Goal: Task Accomplishment & Management: Use online tool/utility

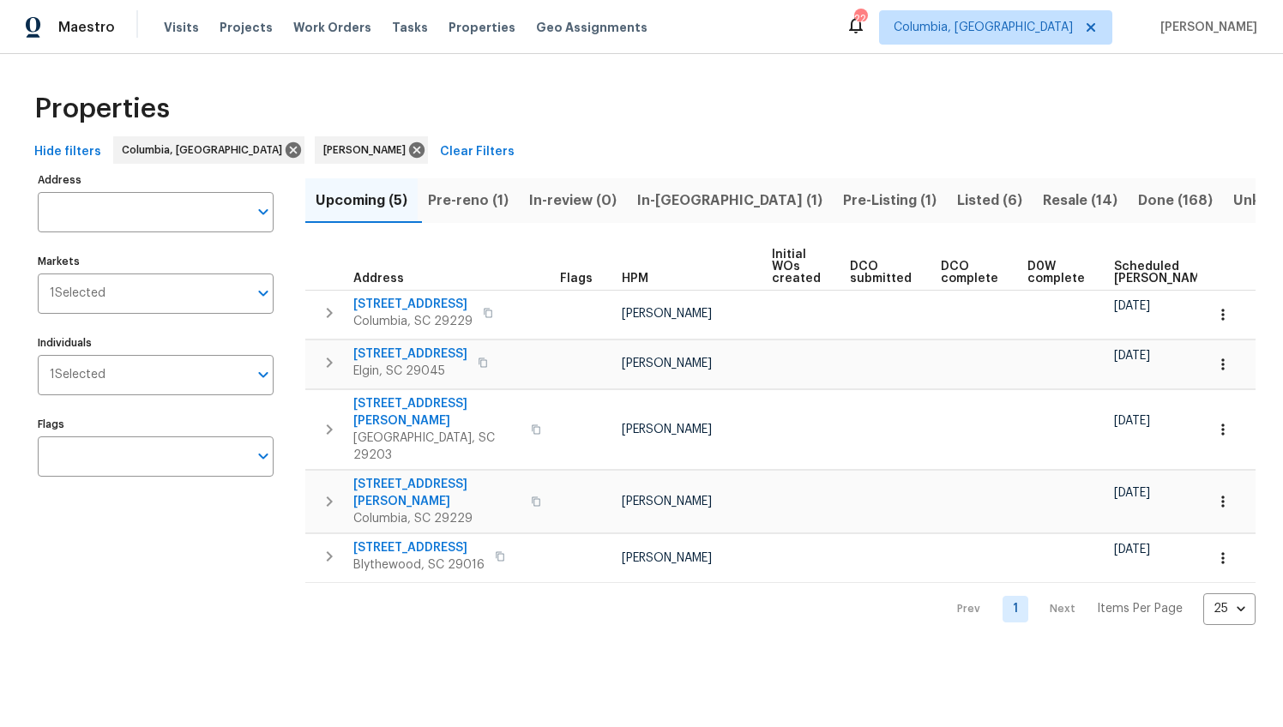
click at [483, 196] on span "Pre-reno (1)" at bounding box center [468, 201] width 81 height 24
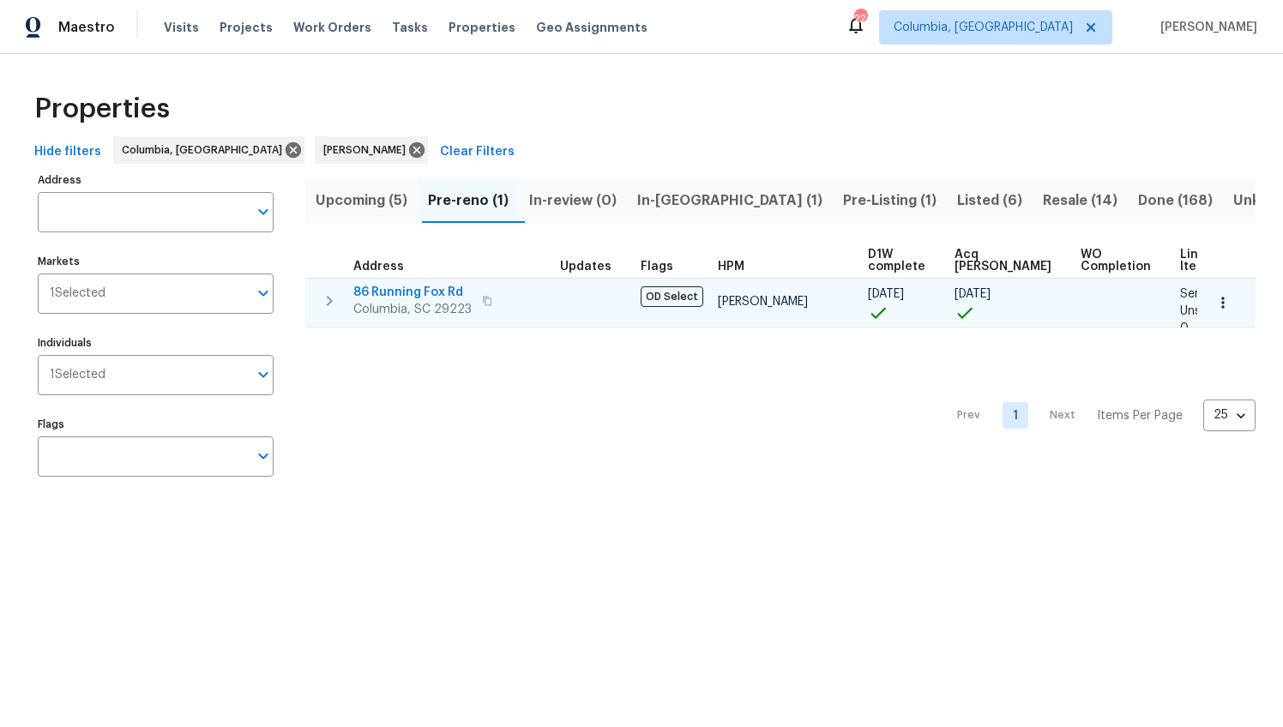
click at [425, 288] on span "86 Running Fox Rd" at bounding box center [412, 292] width 118 height 17
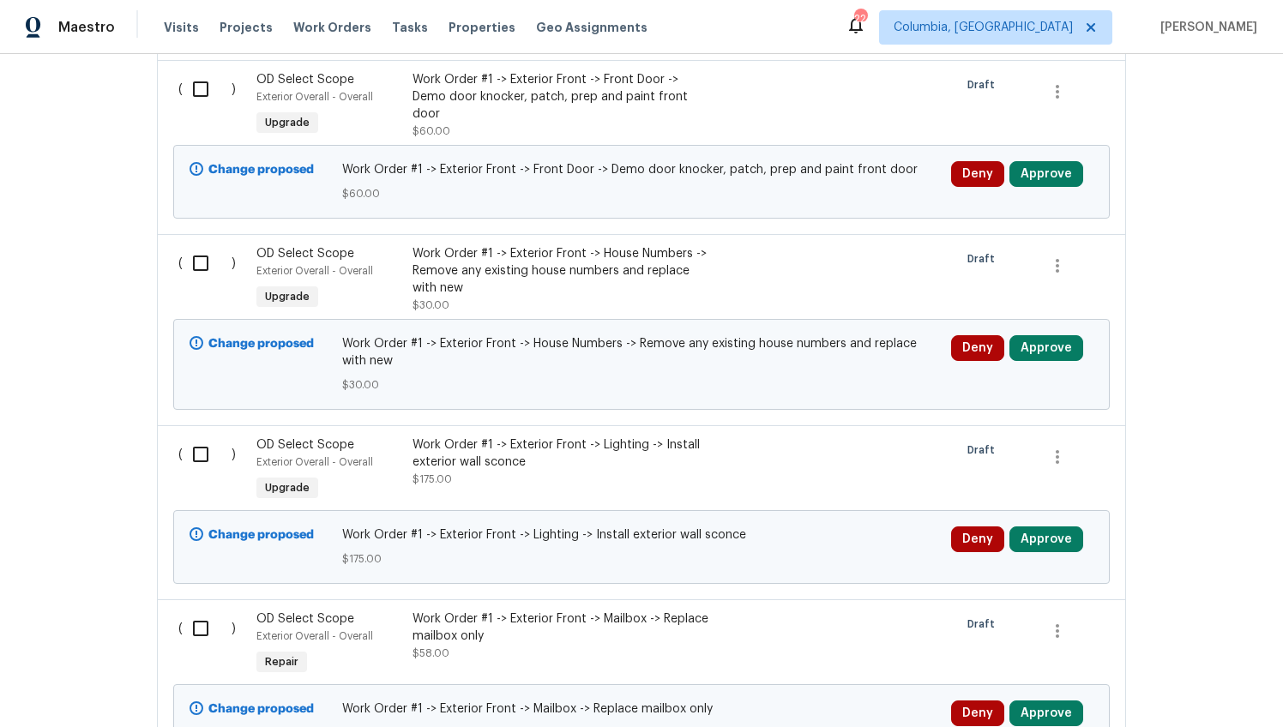
scroll to position [22971, 0]
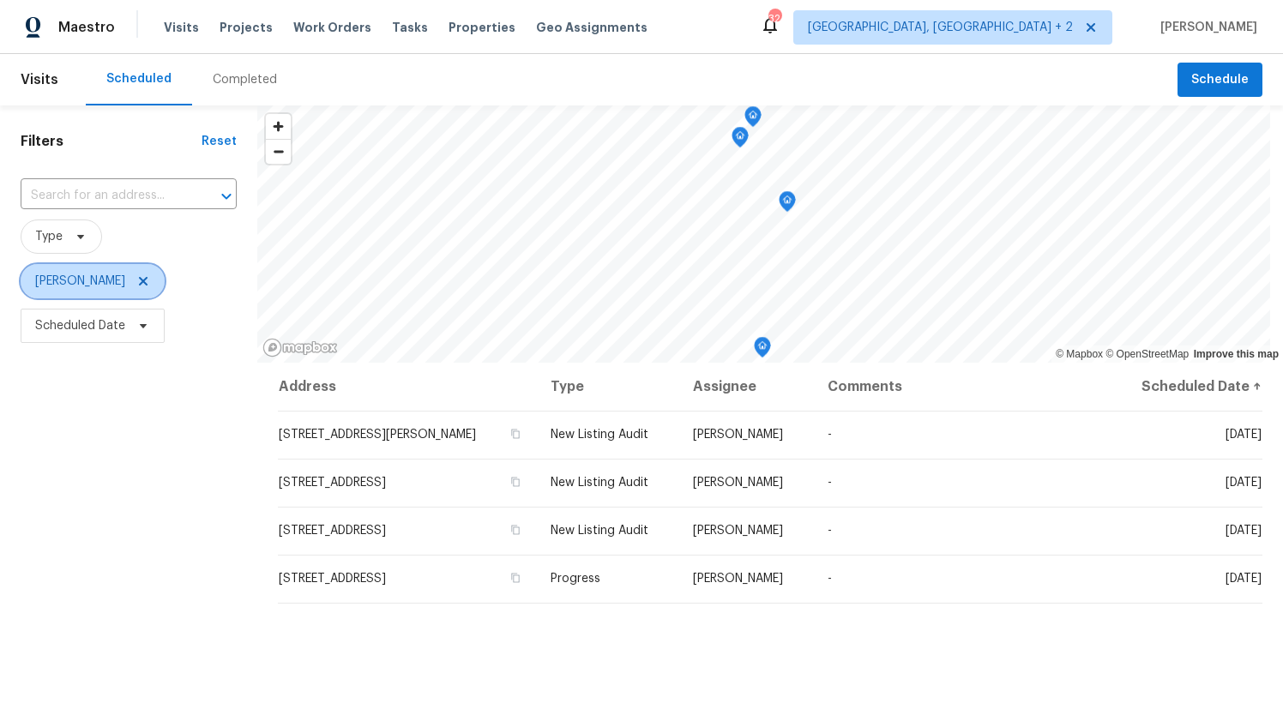
click at [136, 283] on icon at bounding box center [143, 282] width 14 height 14
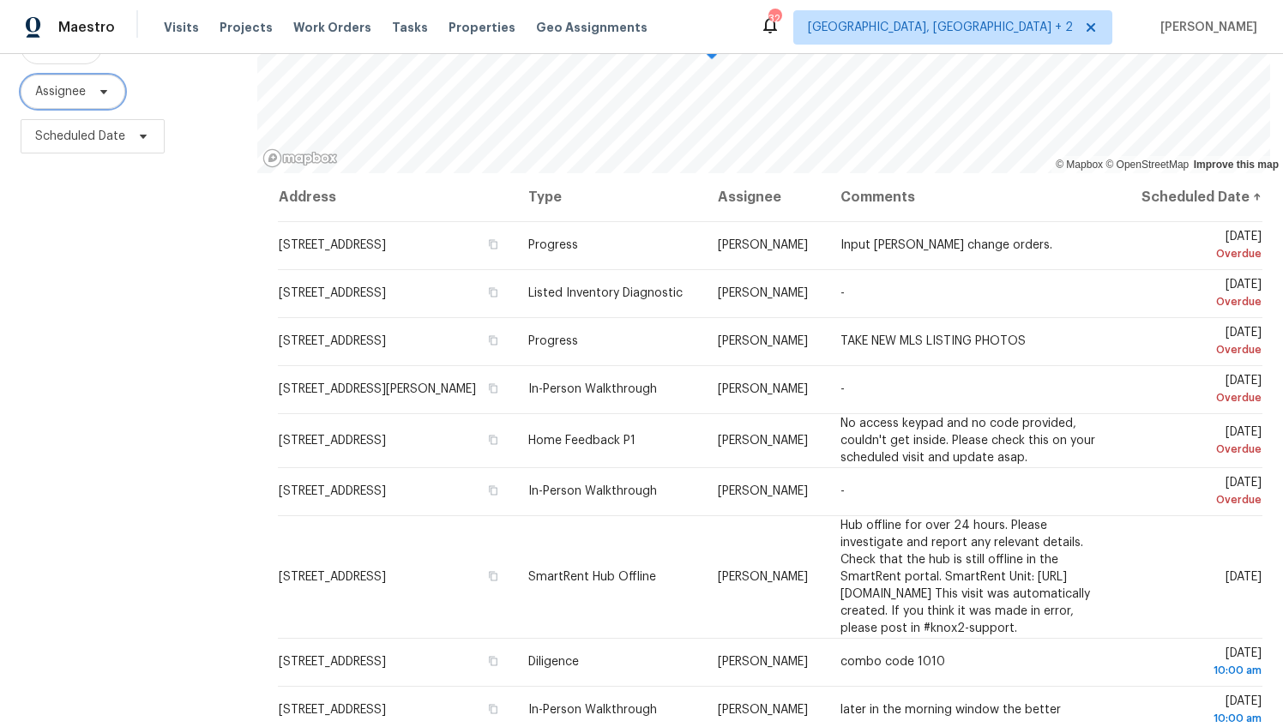
scroll to position [198, 0]
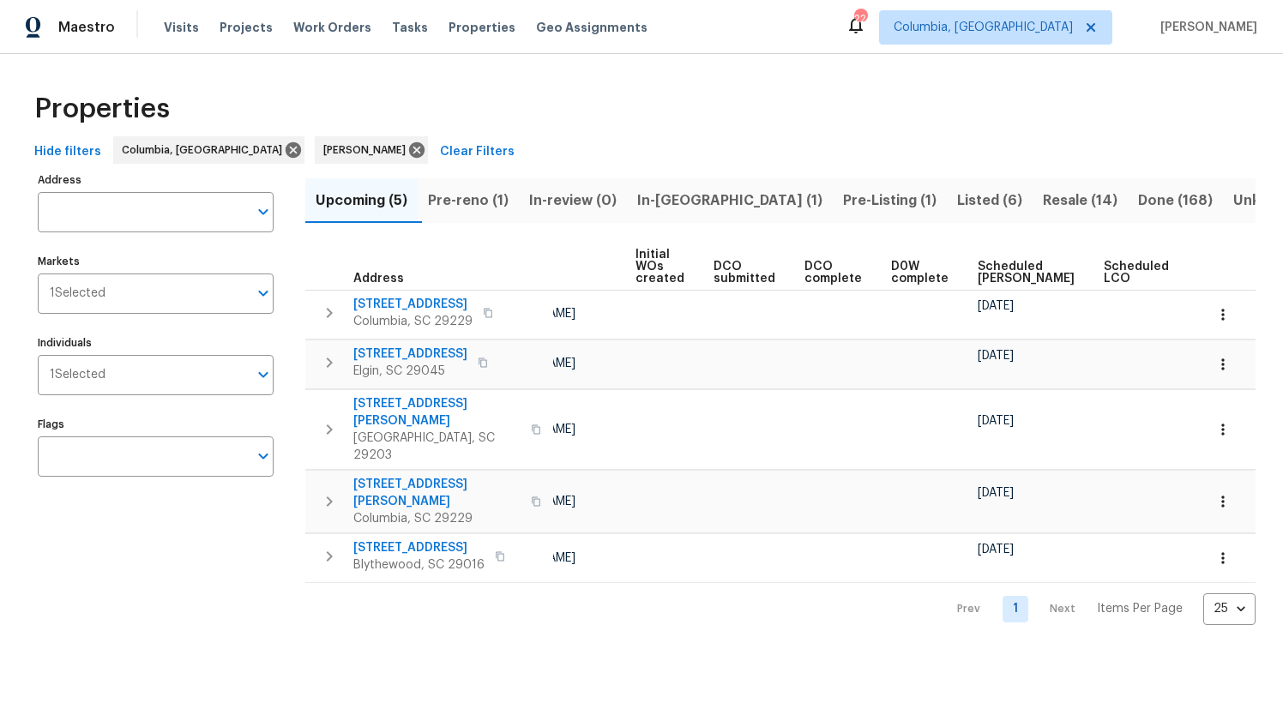
scroll to position [0, 137]
click at [1198, 269] on span "Ready Date" at bounding box center [1217, 273] width 38 height 24
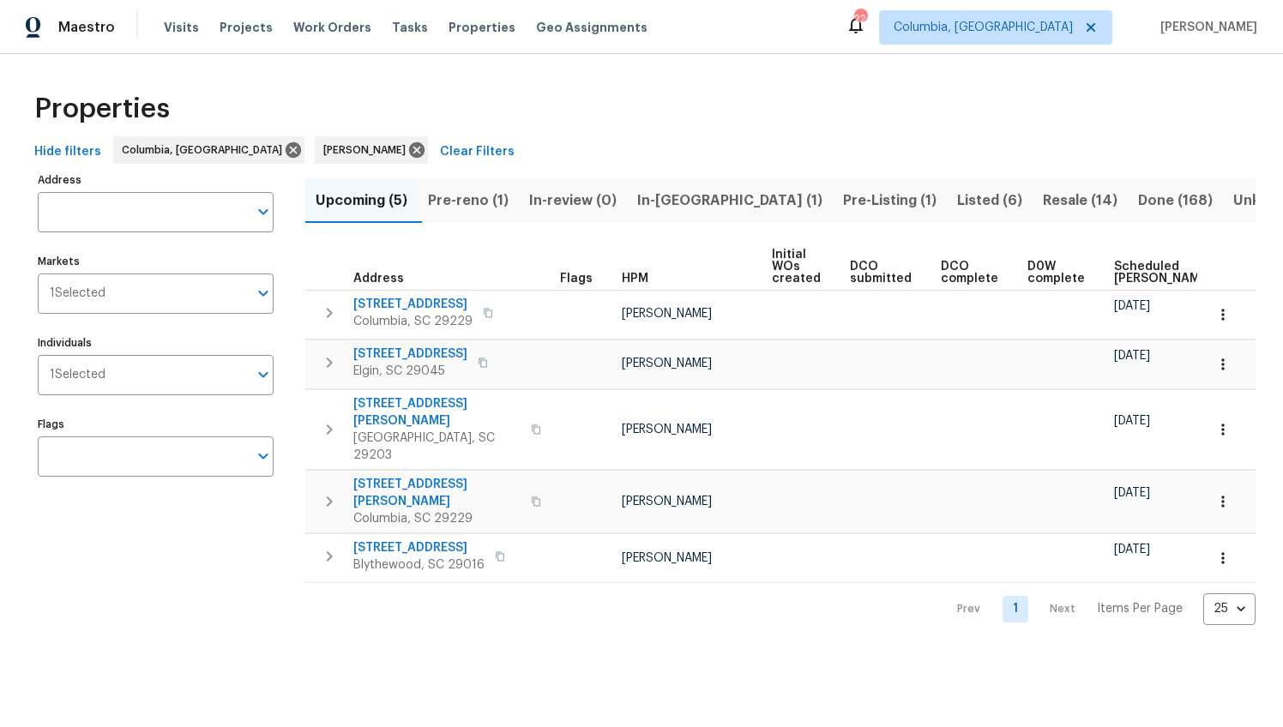
click at [696, 203] on span "In-[GEOGRAPHIC_DATA] (1)" at bounding box center [729, 201] width 185 height 24
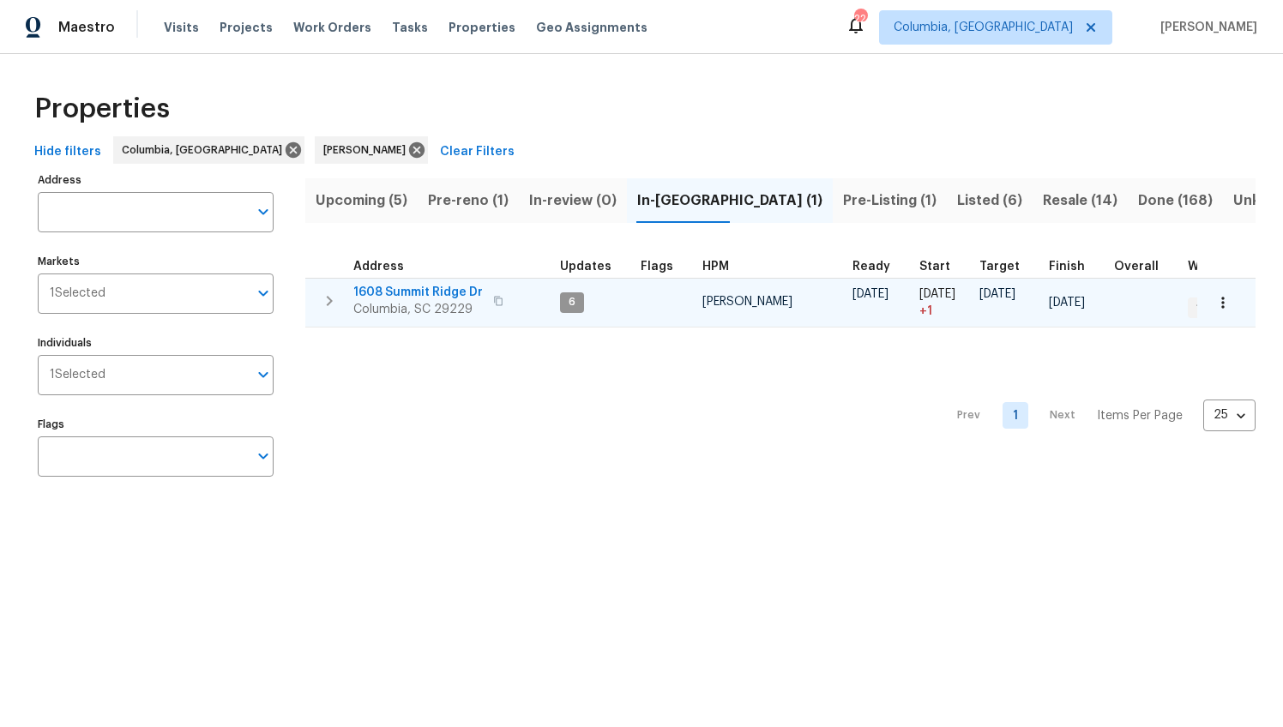
click at [458, 289] on span "1608 Summit Ridge Dr" at bounding box center [418, 292] width 130 height 17
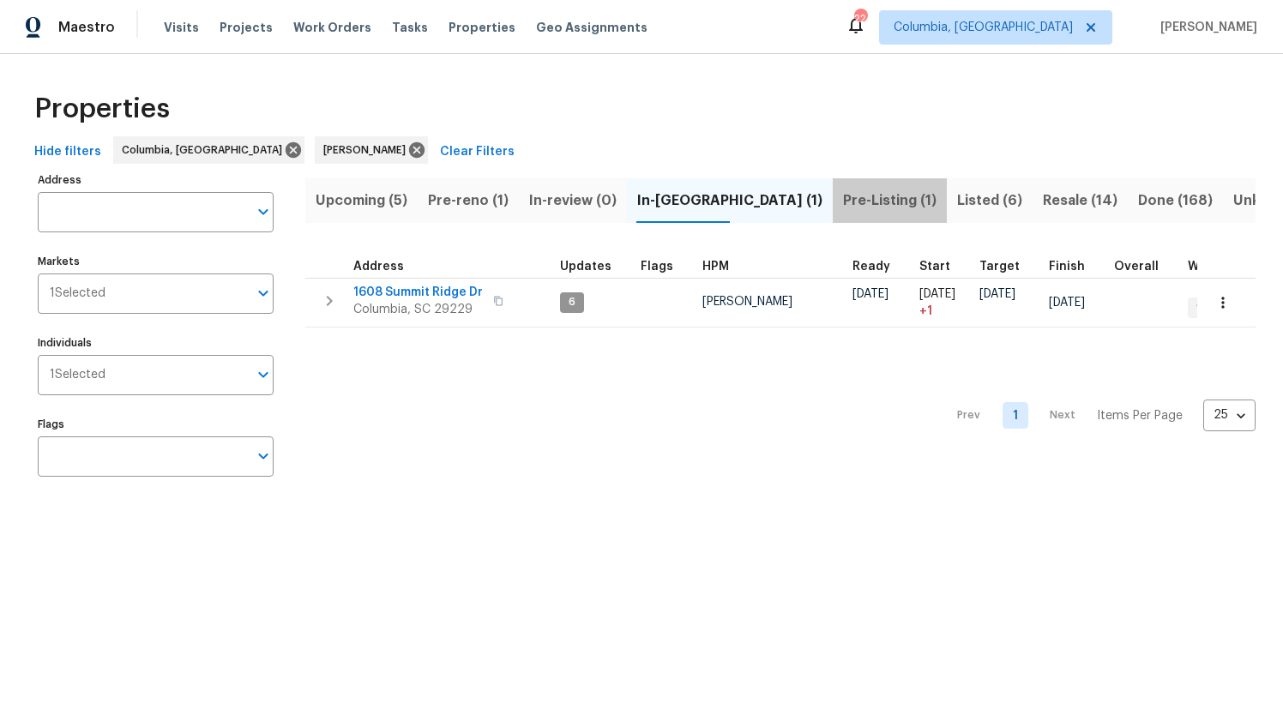
click at [843, 208] on span "Pre-Listing (1)" at bounding box center [890, 201] width 94 height 24
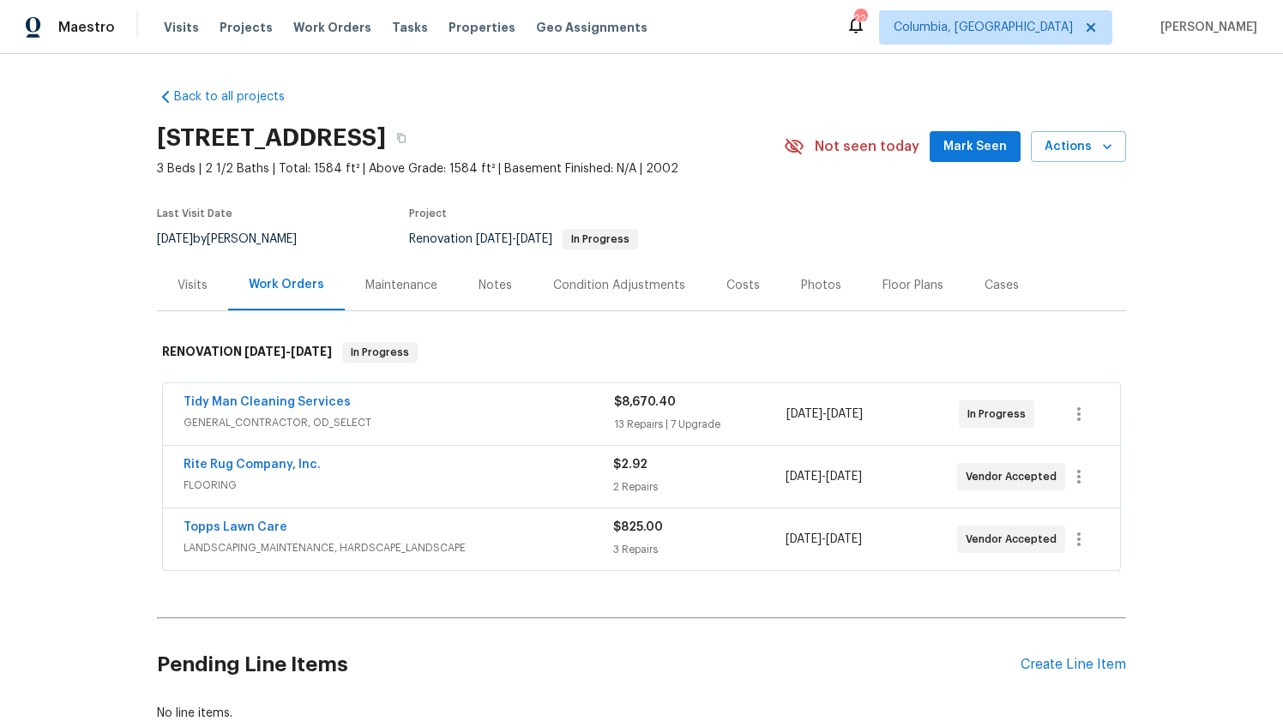
click at [479, 279] on div "Notes" at bounding box center [495, 285] width 33 height 17
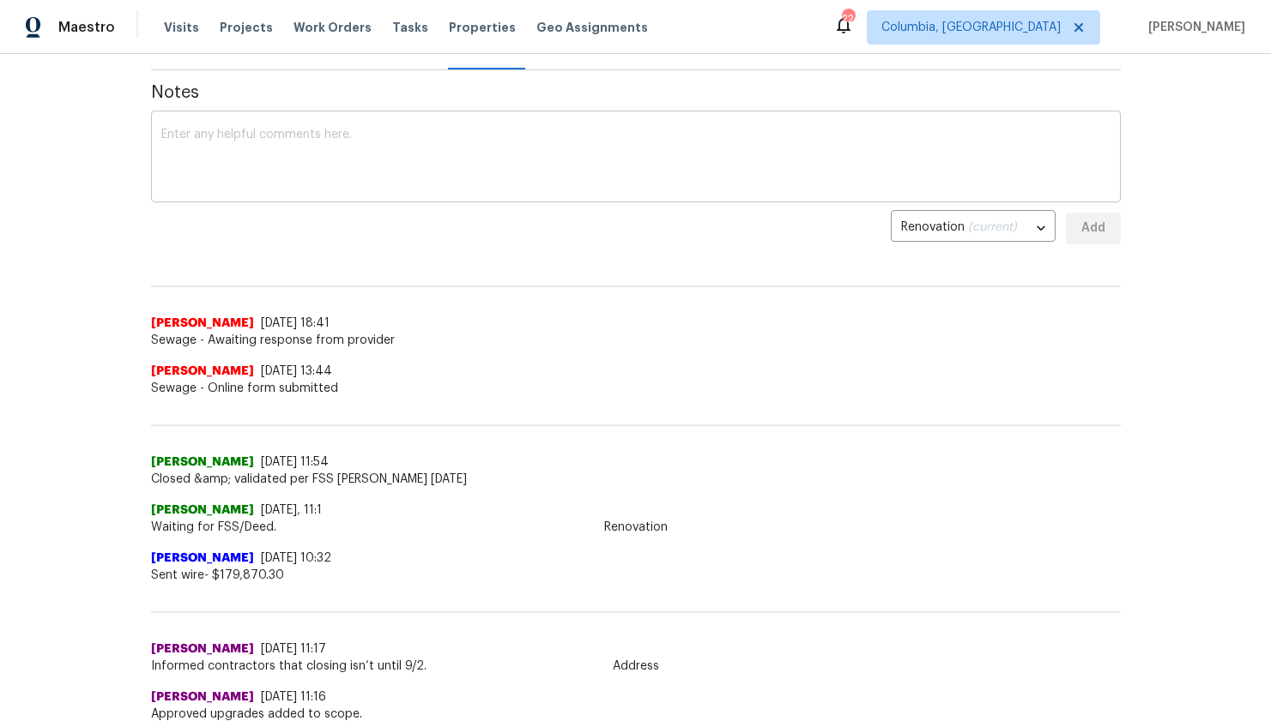
scroll to position [242, 0]
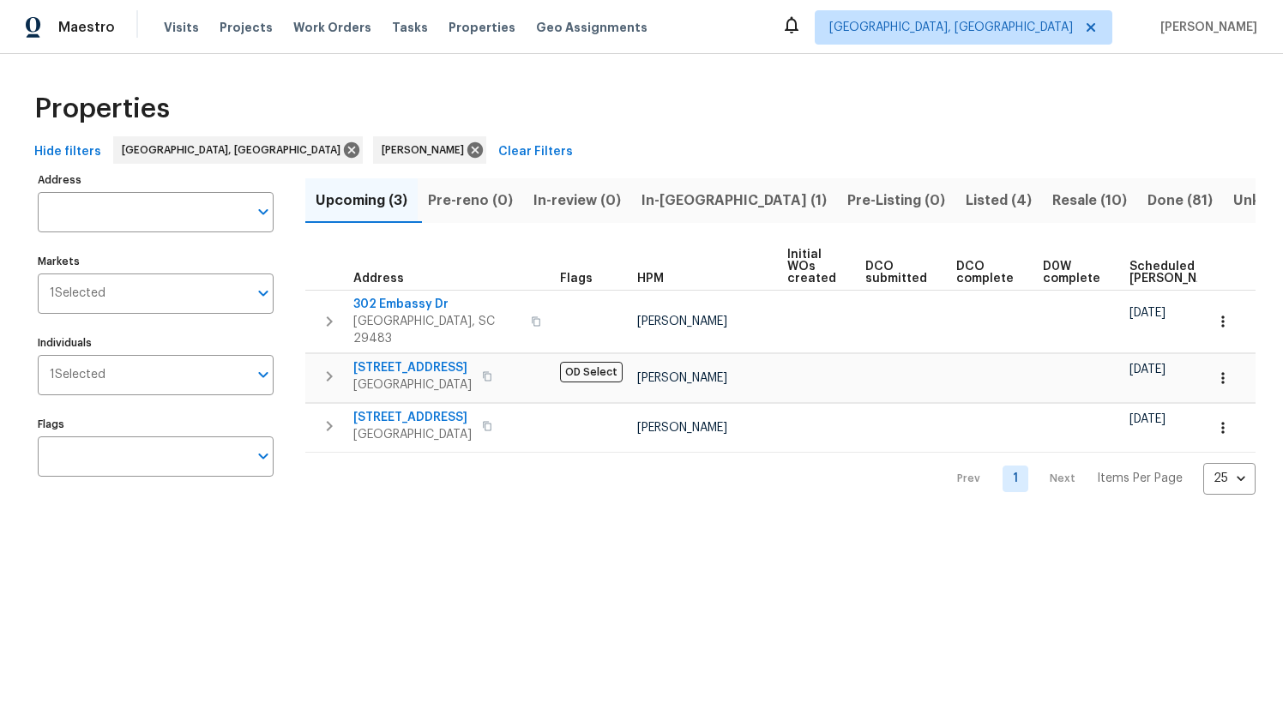
click at [709, 202] on span "In-[GEOGRAPHIC_DATA] (1)" at bounding box center [734, 201] width 185 height 24
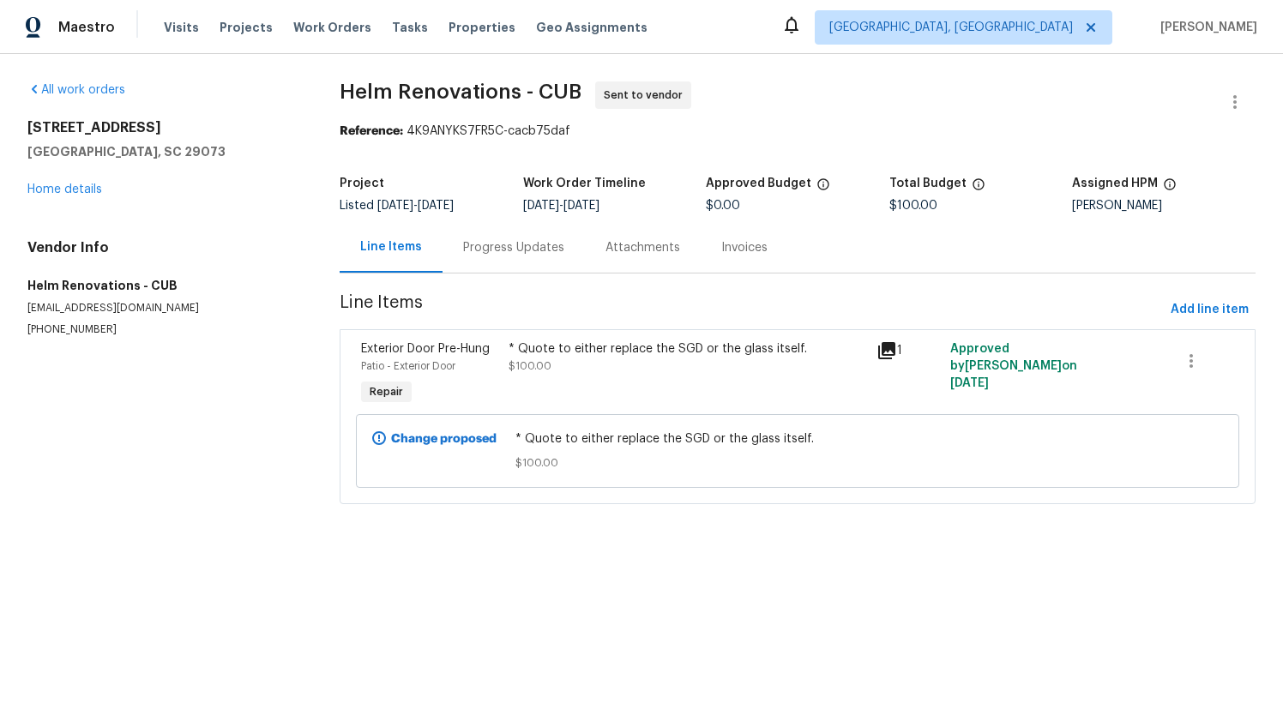
click at [511, 253] on div "Progress Updates" at bounding box center [513, 247] width 101 height 17
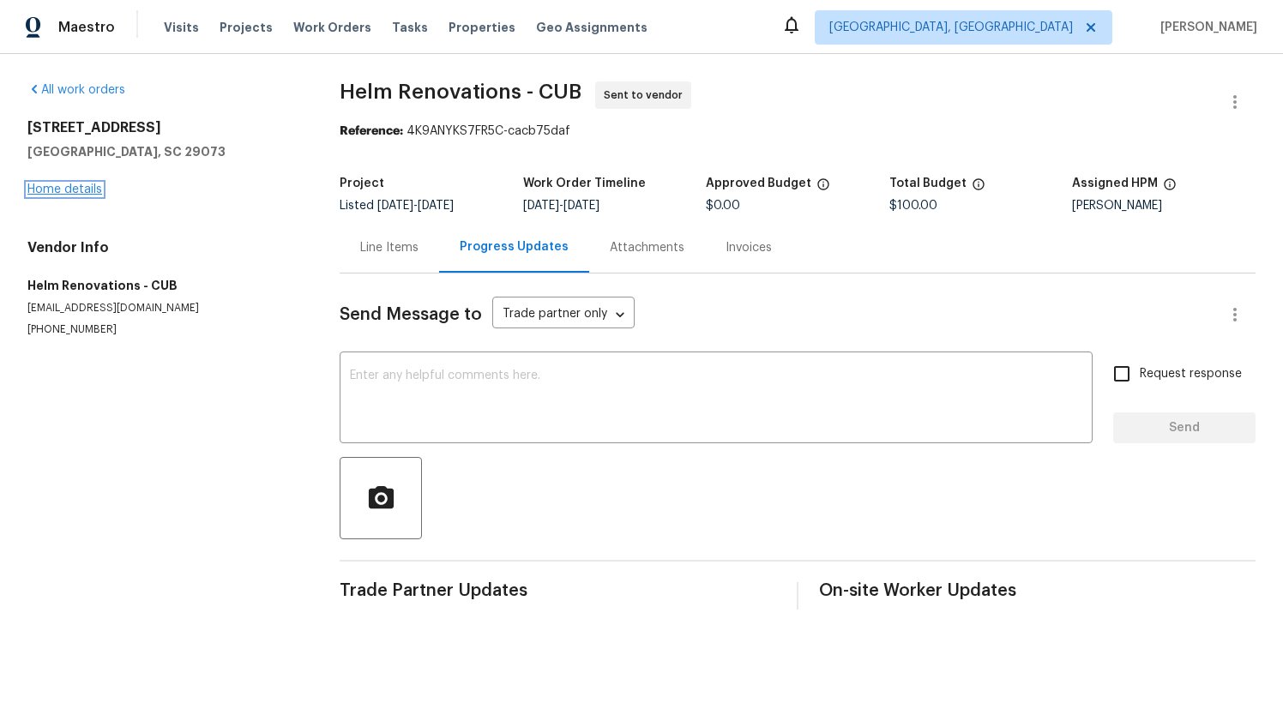
click at [66, 184] on link "Home details" at bounding box center [64, 190] width 75 height 12
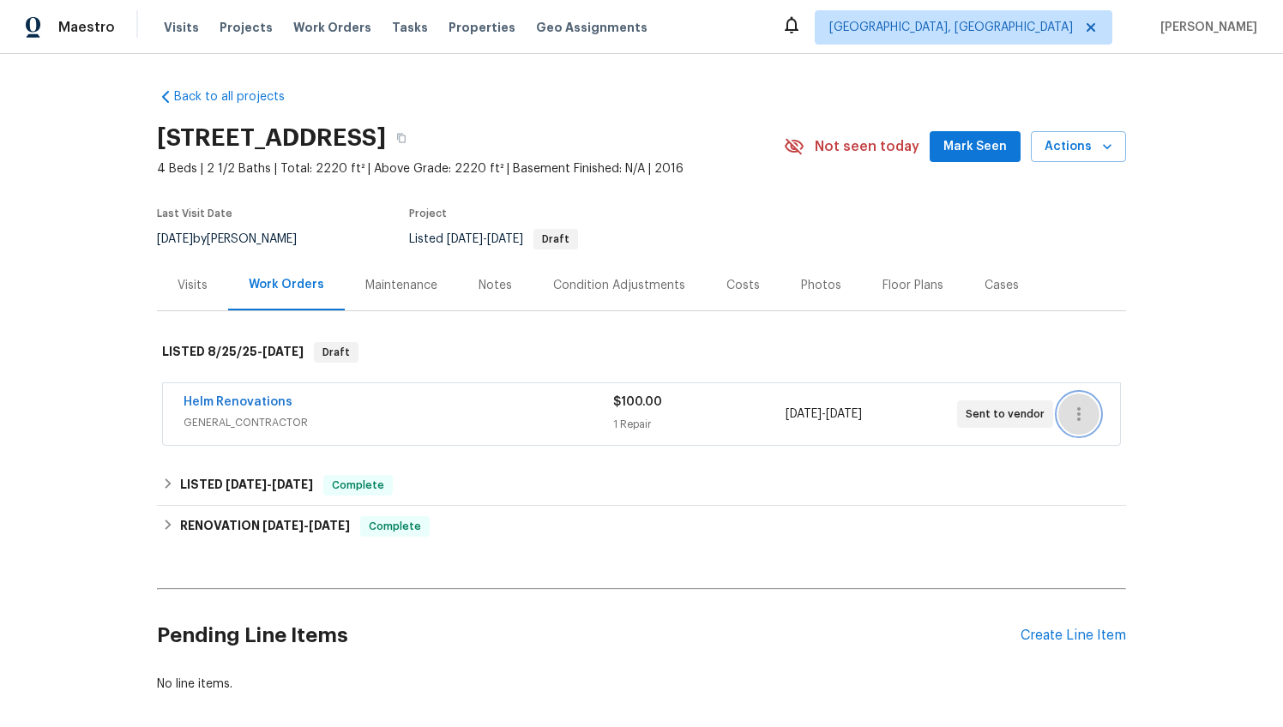
click at [1069, 411] on icon "button" at bounding box center [1079, 414] width 21 height 21
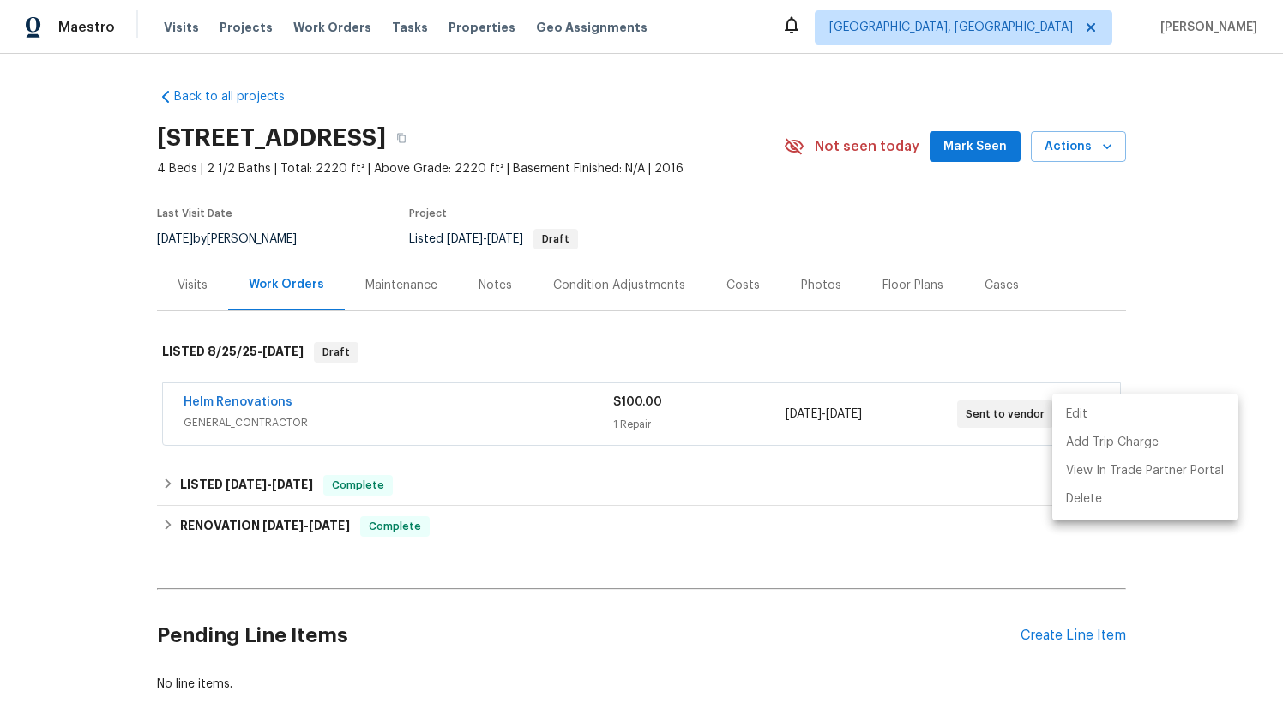
click at [1089, 413] on li "Edit" at bounding box center [1145, 415] width 185 height 28
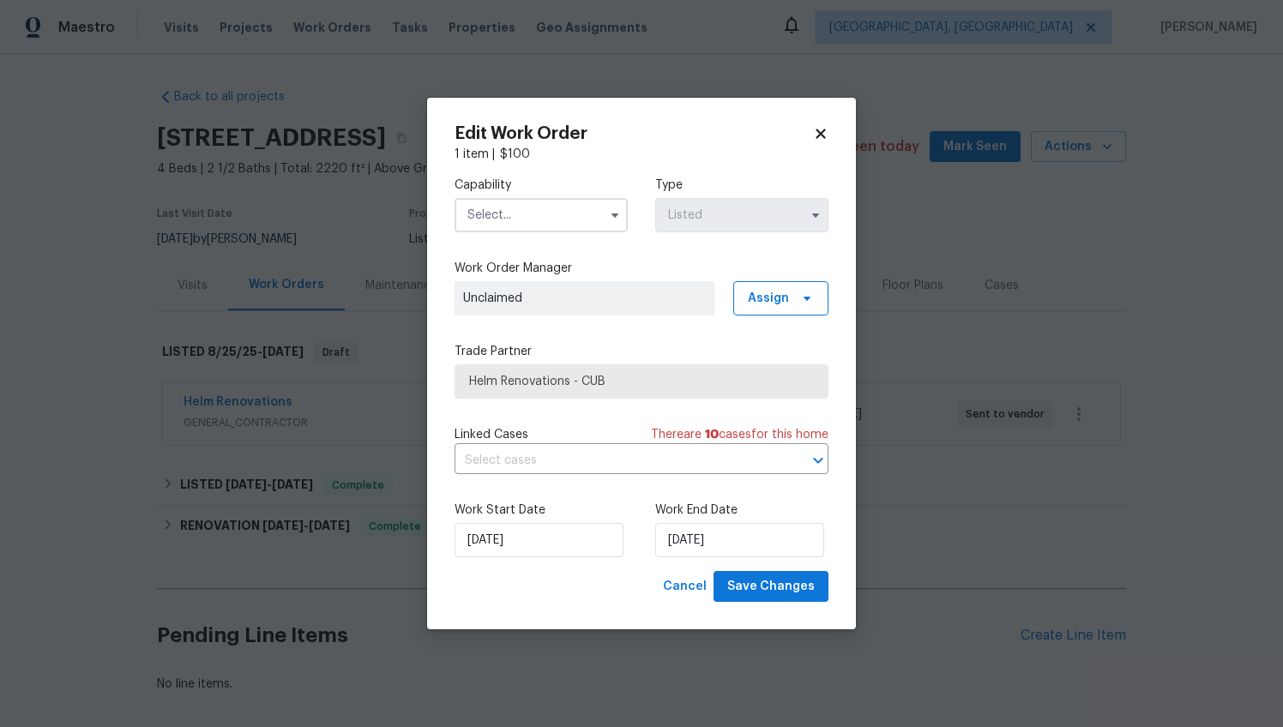
click at [523, 229] on input "text" at bounding box center [541, 215] width 173 height 34
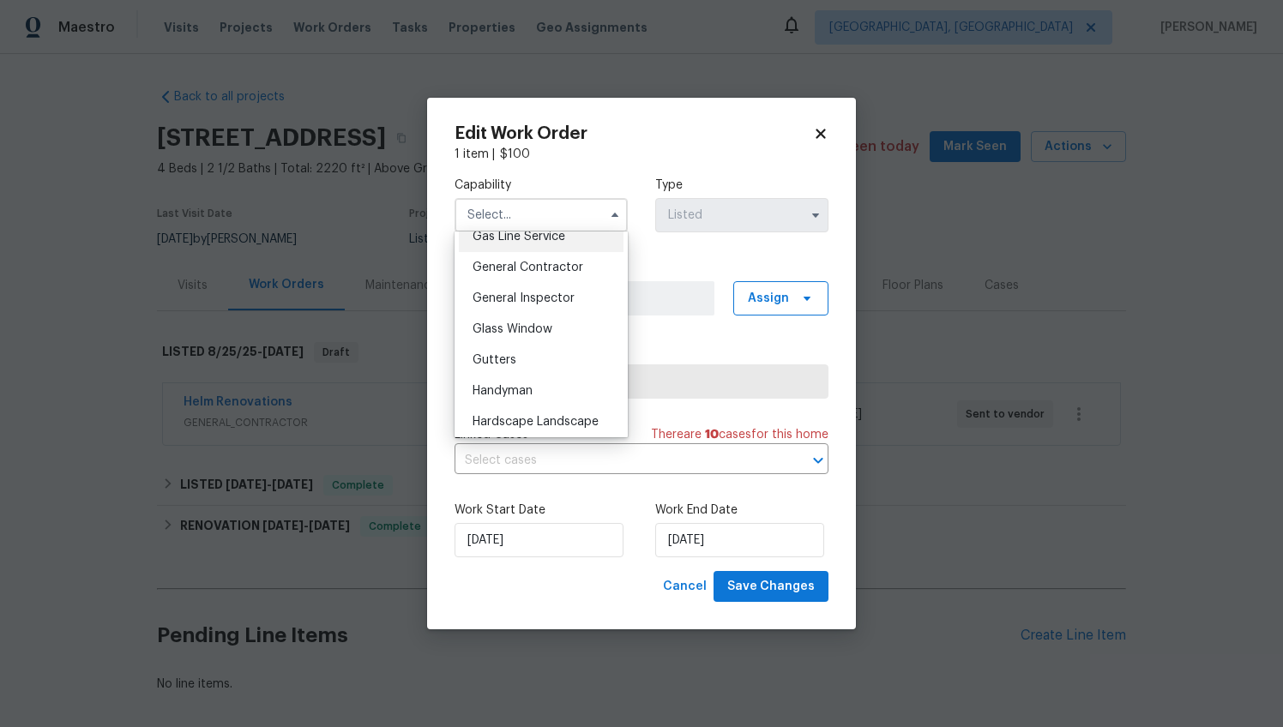
scroll to position [803, 0]
click at [533, 336] on span "Glass Window" at bounding box center [513, 330] width 80 height 12
type input "Glass Window"
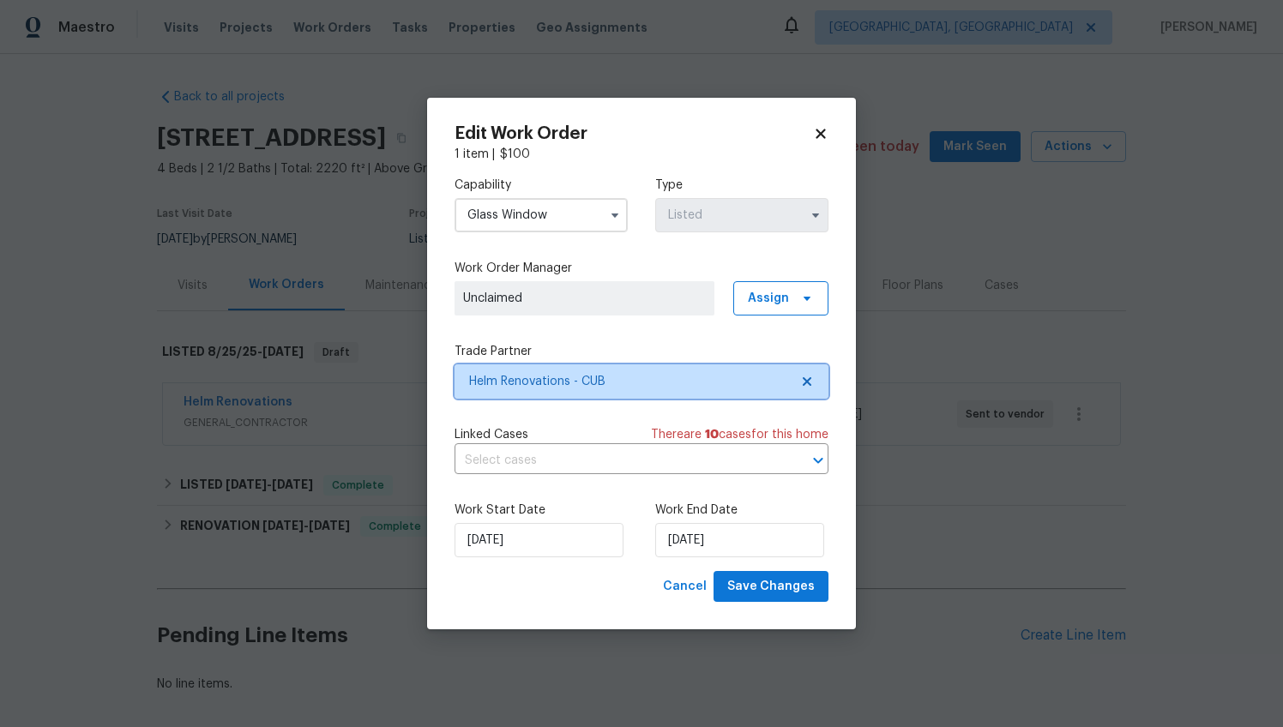
click at [524, 377] on span "Helm Renovations - CUB" at bounding box center [629, 381] width 320 height 17
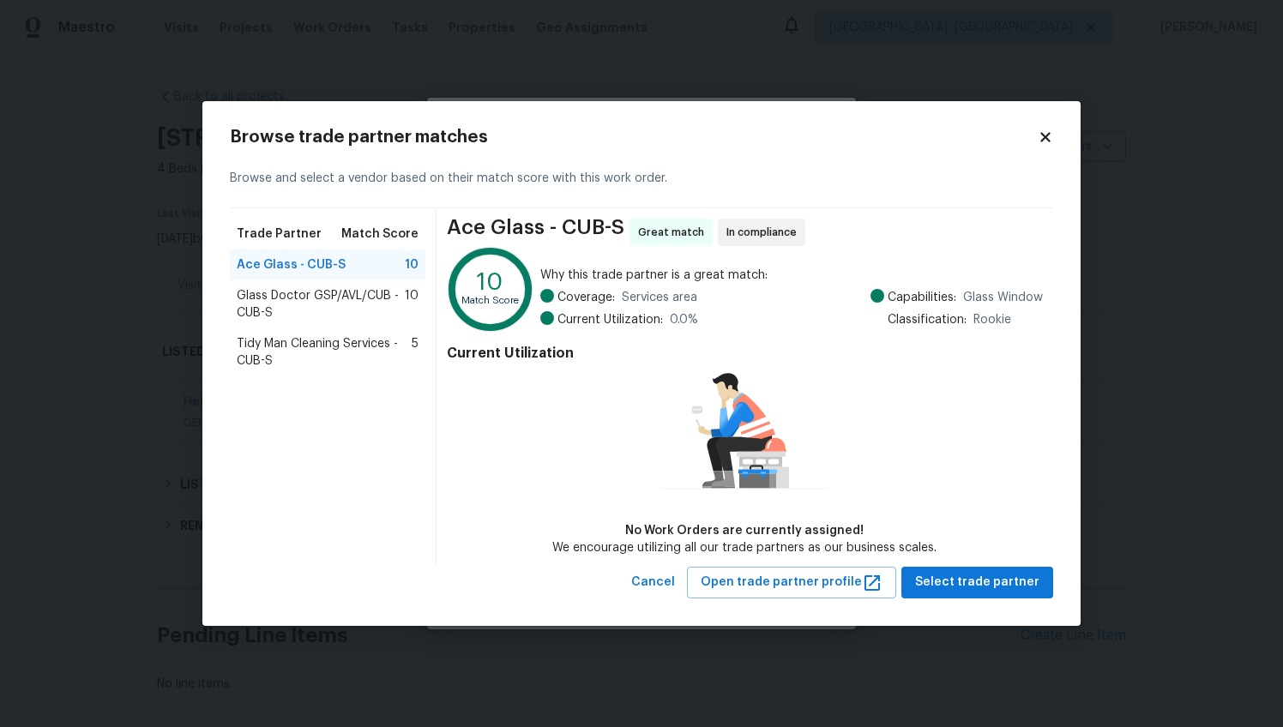
click at [377, 306] on span "Glass Doctor GSP/AVL/CUB - CUB-S" at bounding box center [321, 304] width 168 height 34
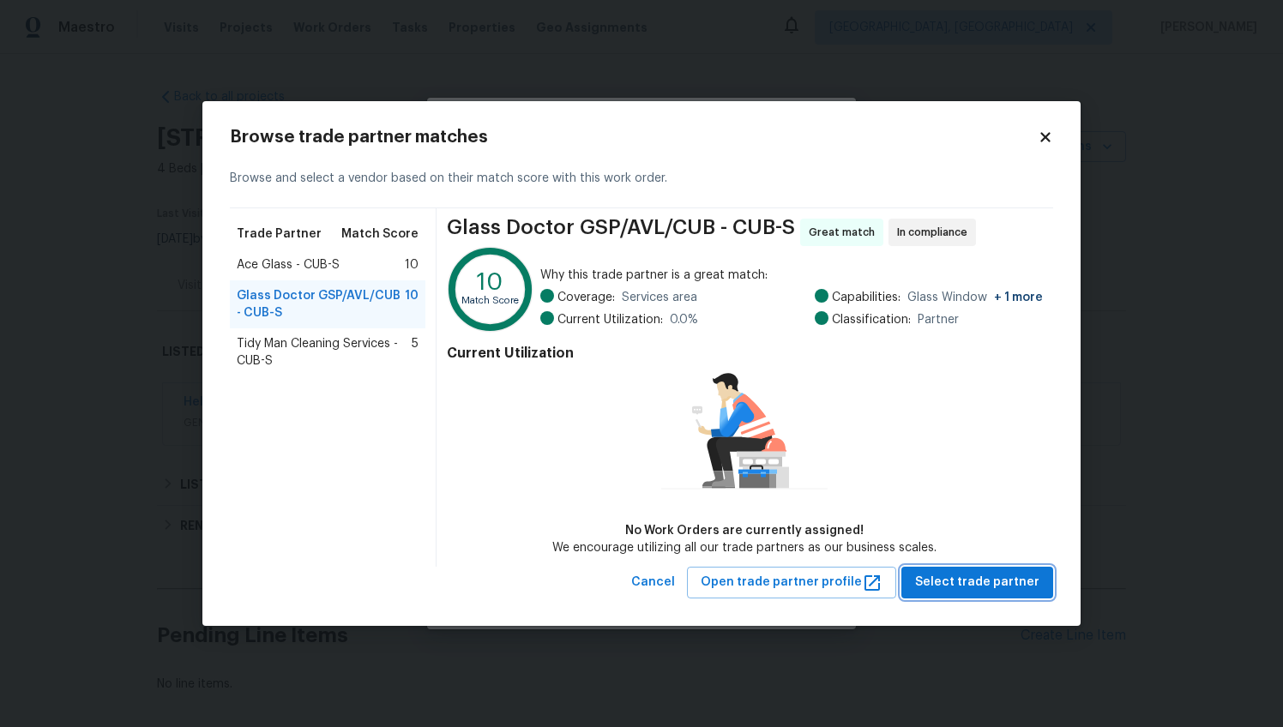
click at [944, 579] on span "Select trade partner" at bounding box center [977, 582] width 124 height 21
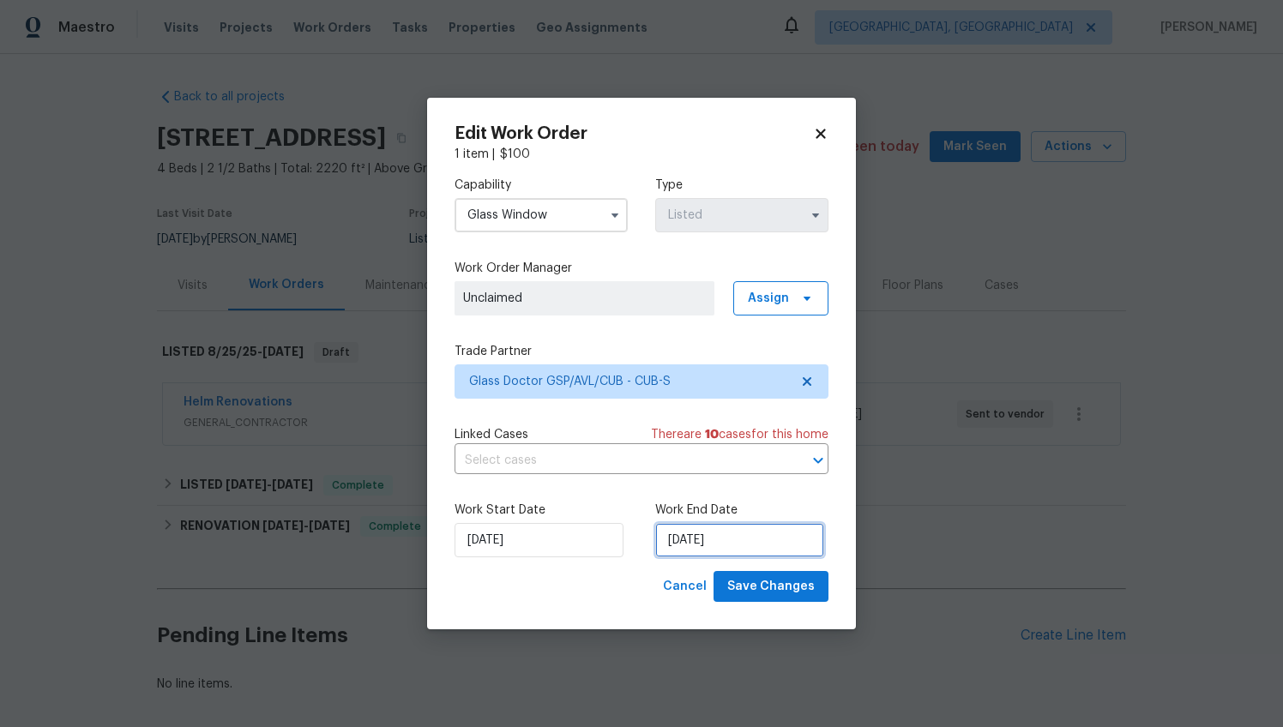
click at [685, 538] on input "[DATE]" at bounding box center [739, 540] width 169 height 34
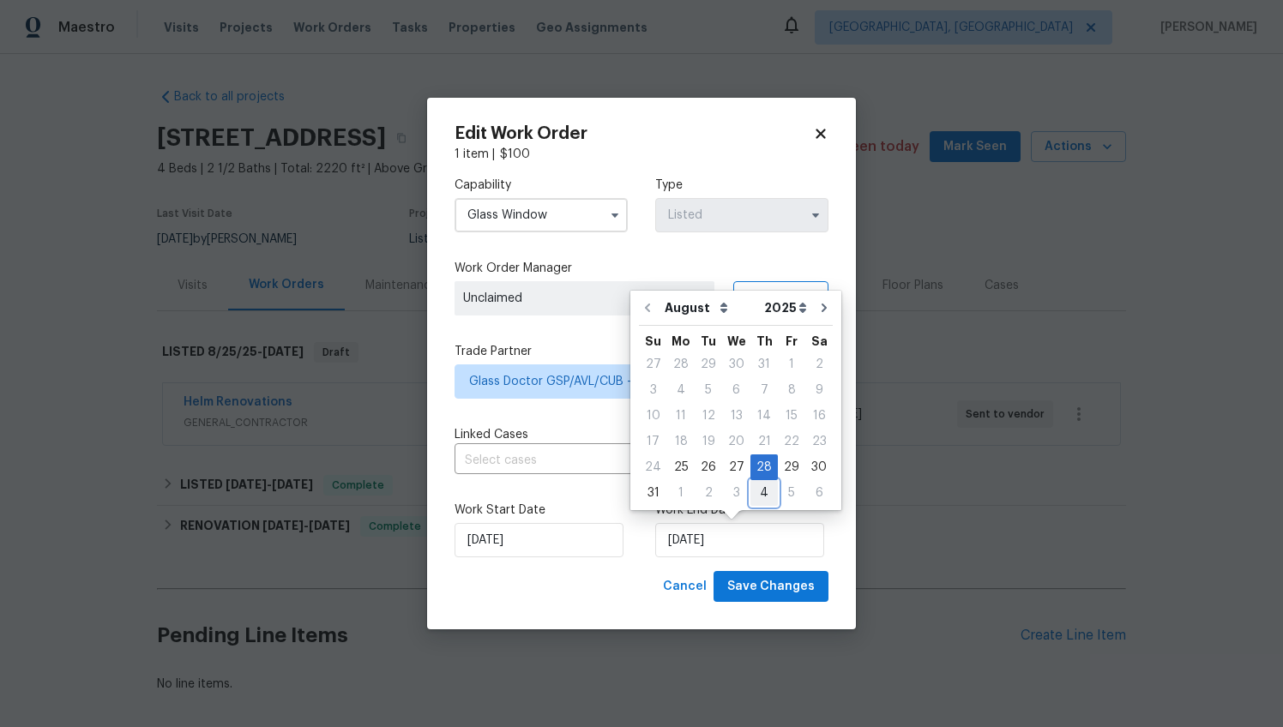
click at [753, 499] on div "4" at bounding box center [764, 493] width 27 height 24
type input "[DATE]"
select select "8"
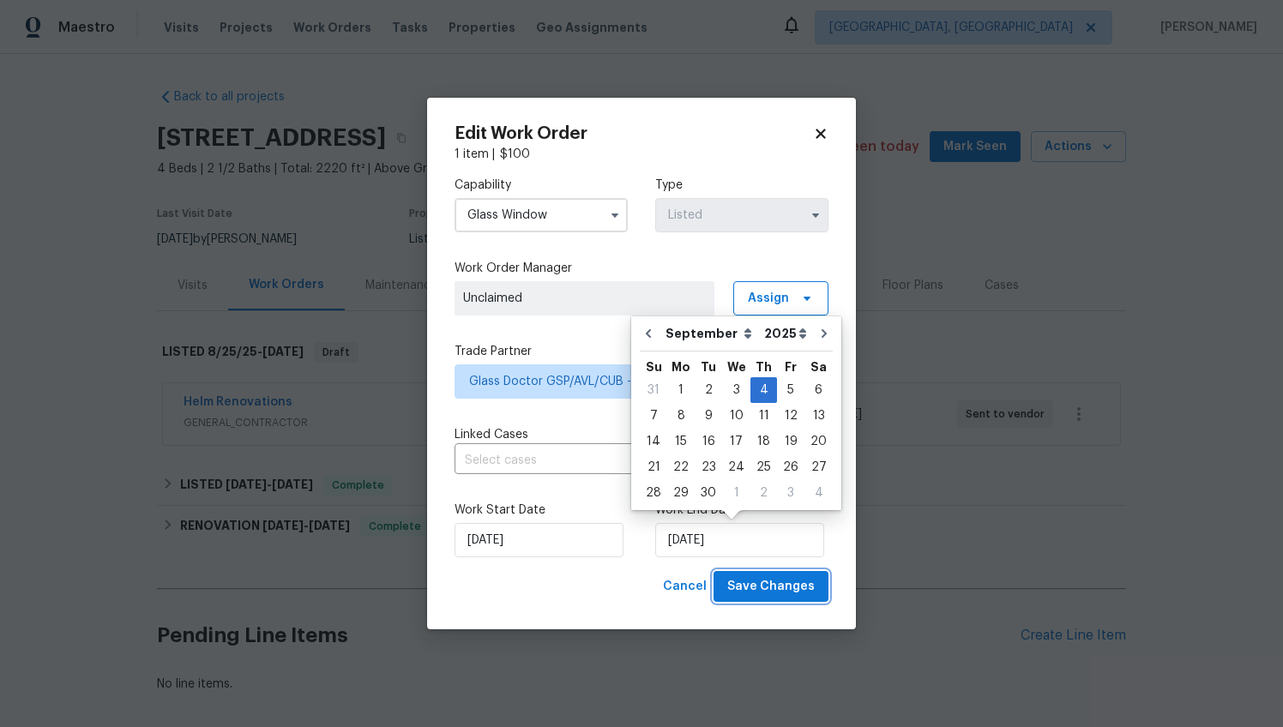
click at [760, 585] on span "Save Changes" at bounding box center [771, 586] width 88 height 21
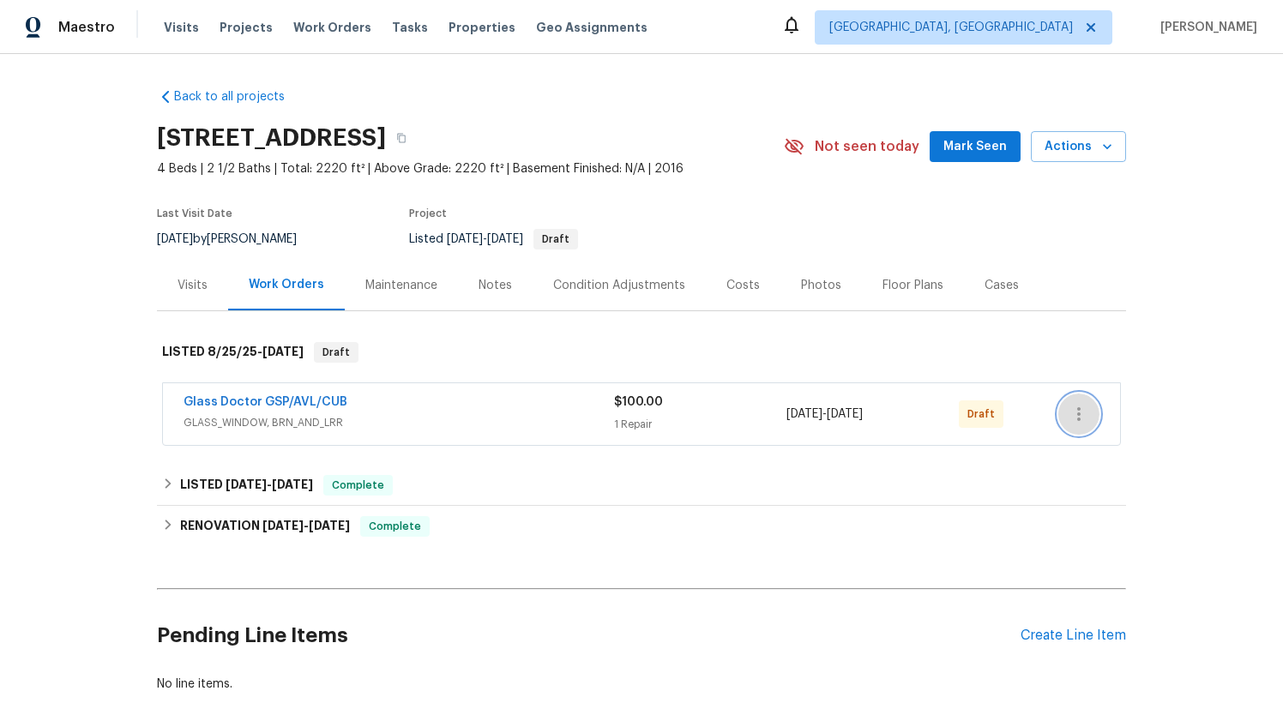
click at [1088, 421] on button "button" at bounding box center [1079, 414] width 41 height 41
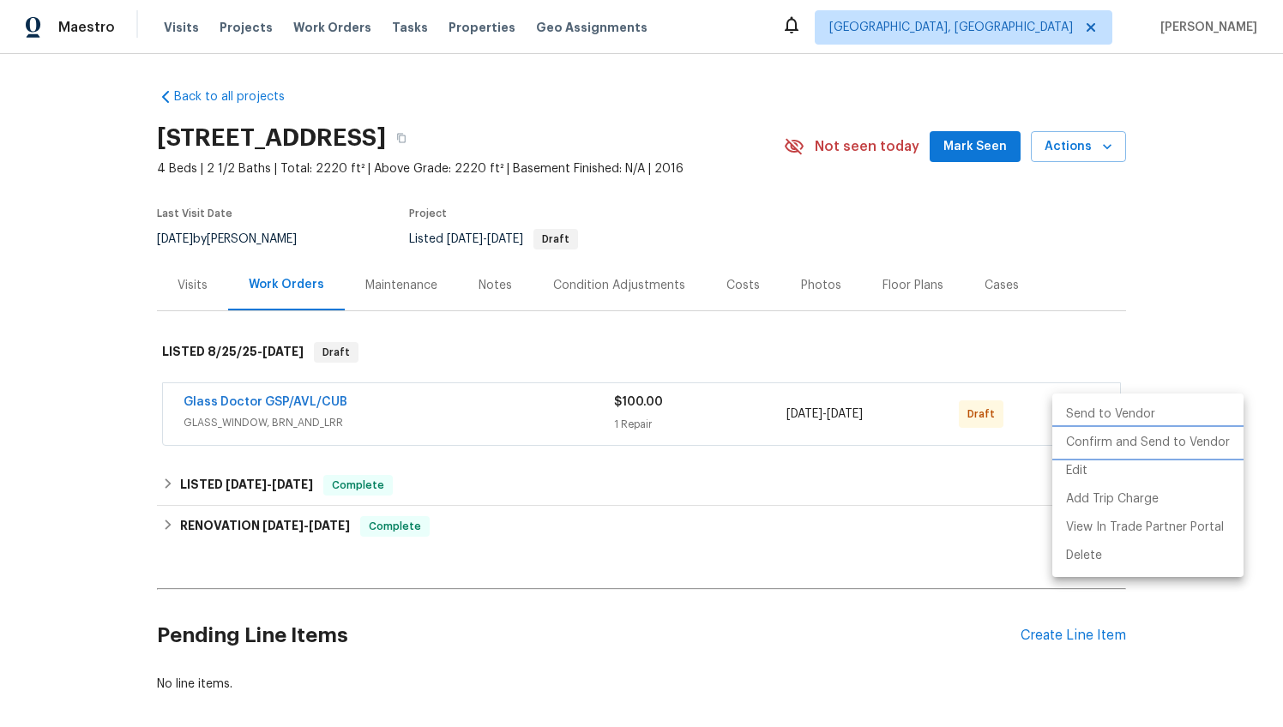
click at [1091, 440] on li "Confirm and Send to Vendor" at bounding box center [1148, 443] width 191 height 28
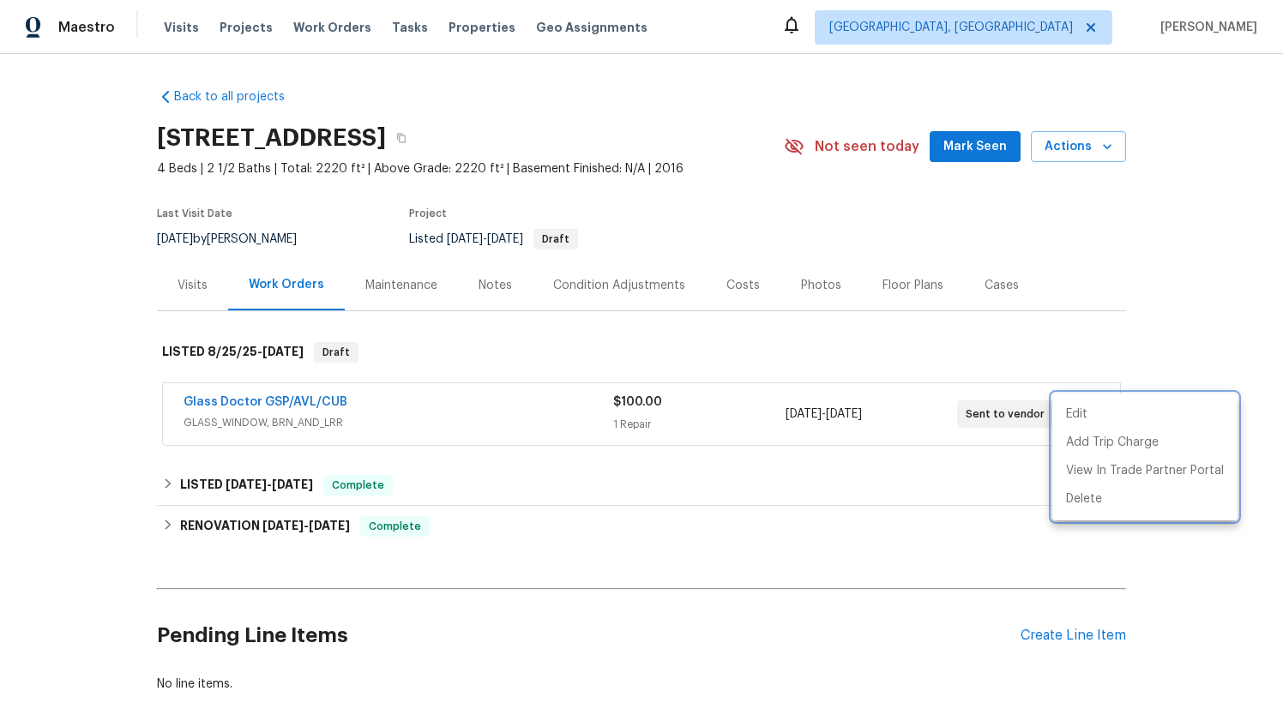
click at [315, 405] on div at bounding box center [641, 363] width 1283 height 727
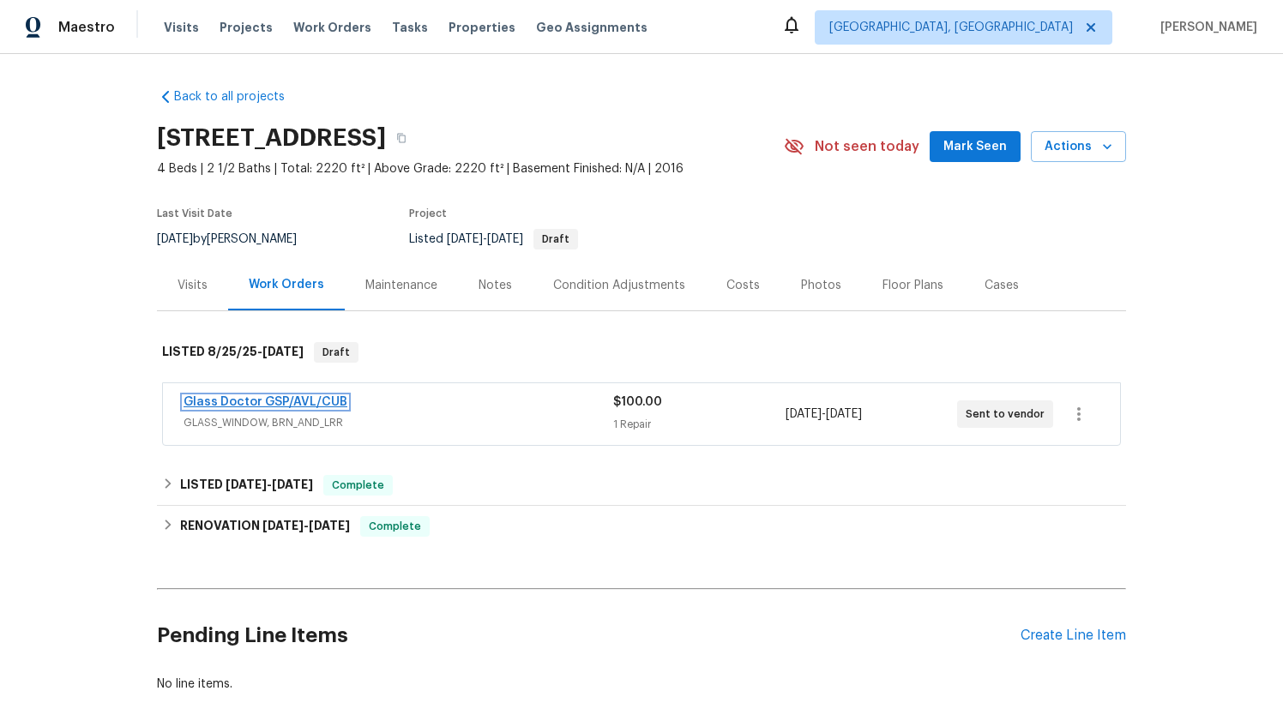
click at [316, 402] on link "Glass Doctor GSP/AVL/CUB" at bounding box center [266, 402] width 164 height 12
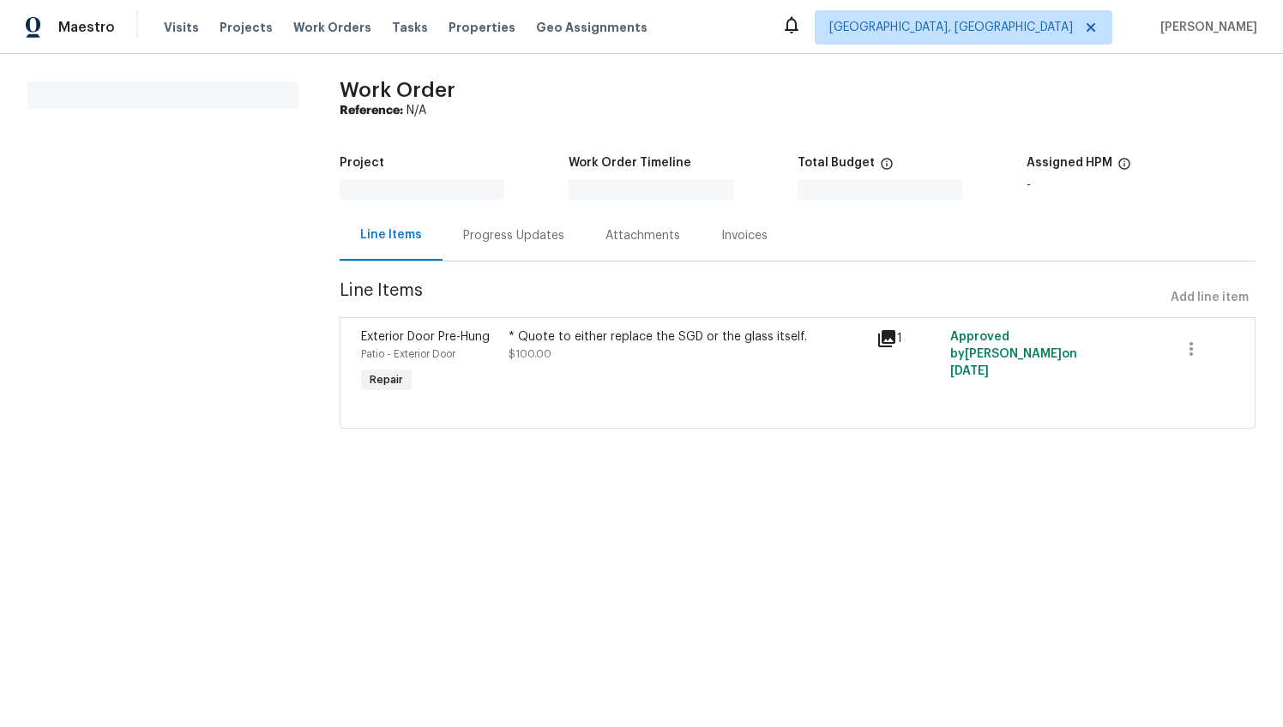
click at [477, 246] on div "Progress Updates" at bounding box center [514, 235] width 142 height 51
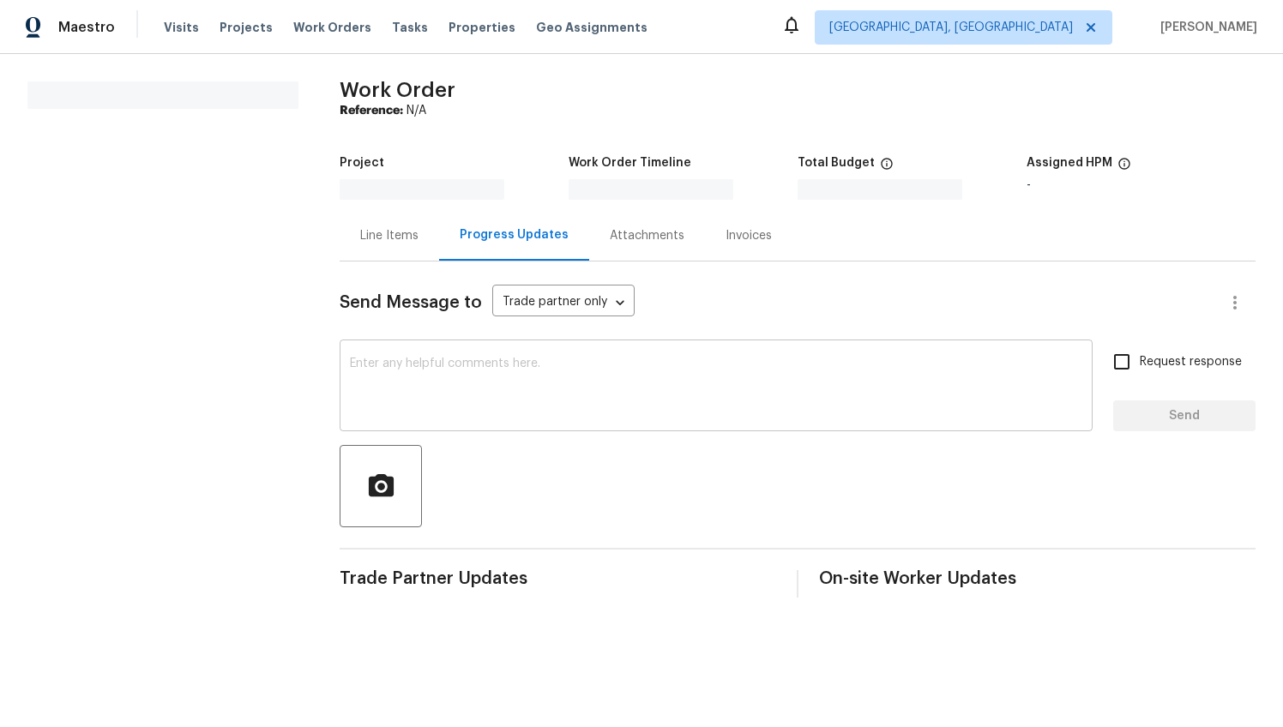
click at [431, 384] on textarea at bounding box center [716, 388] width 733 height 60
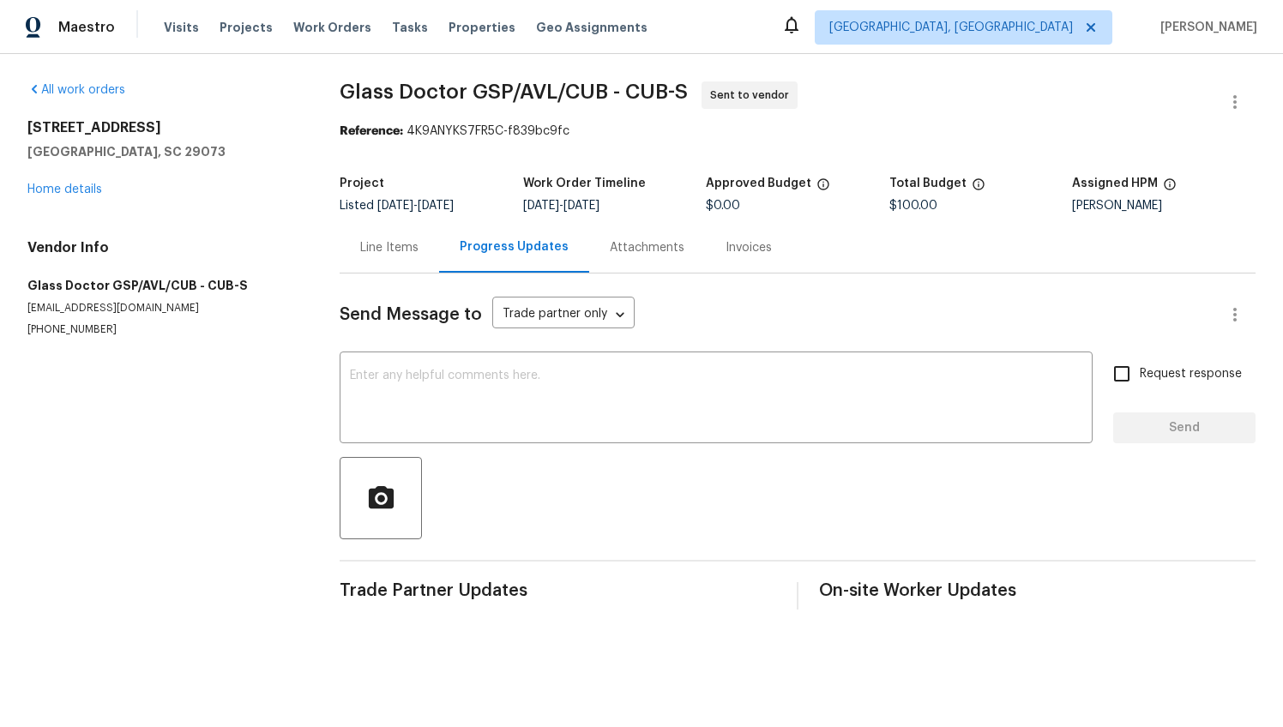
click at [431, 384] on textarea at bounding box center [716, 400] width 733 height 60
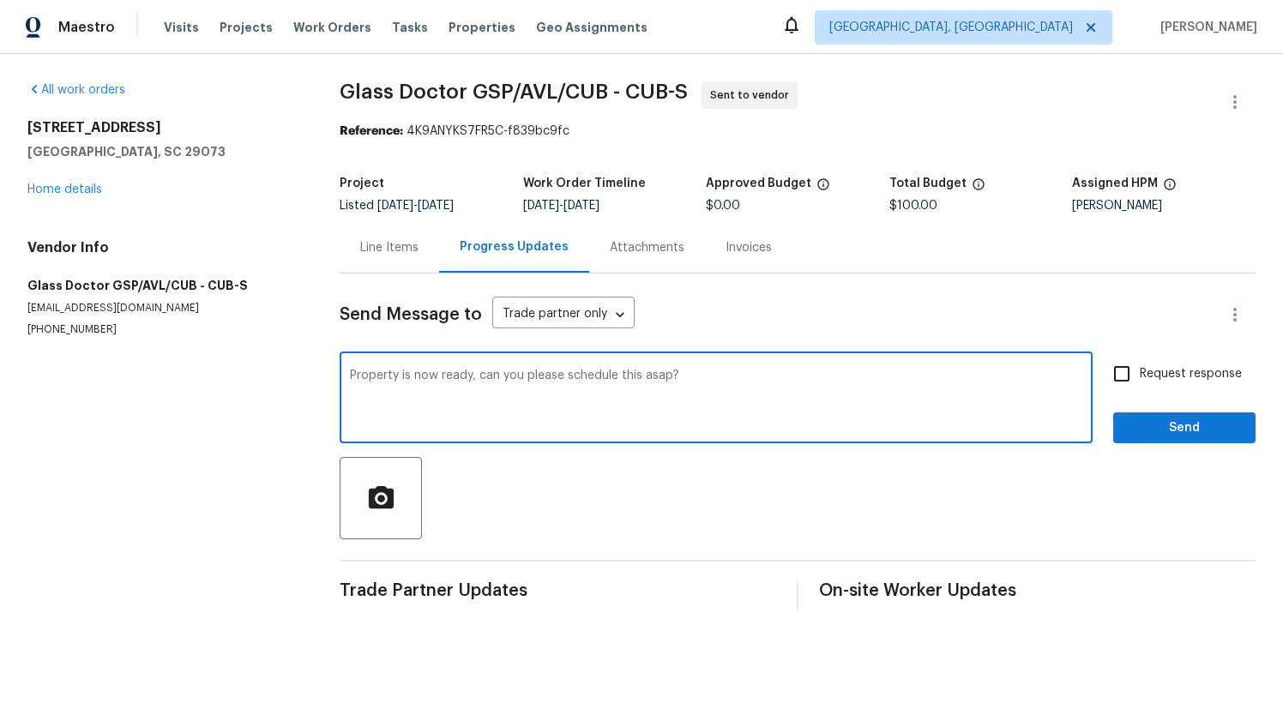
type textarea "Property is now ready, can you please schedule this asap?"
click at [1140, 375] on span "Request response" at bounding box center [1191, 374] width 102 height 18
click at [1132, 375] on input "Request response" at bounding box center [1122, 374] width 36 height 36
checkbox input "true"
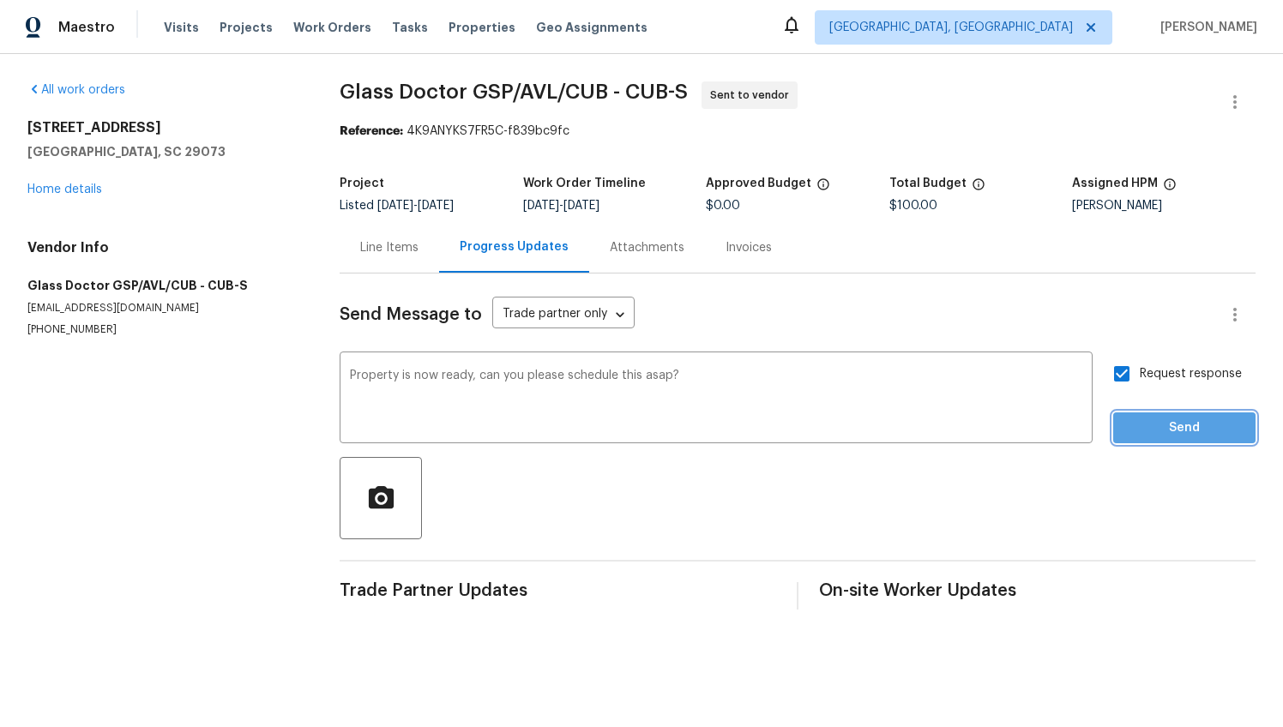
click at [1134, 418] on span "Send" at bounding box center [1184, 428] width 115 height 21
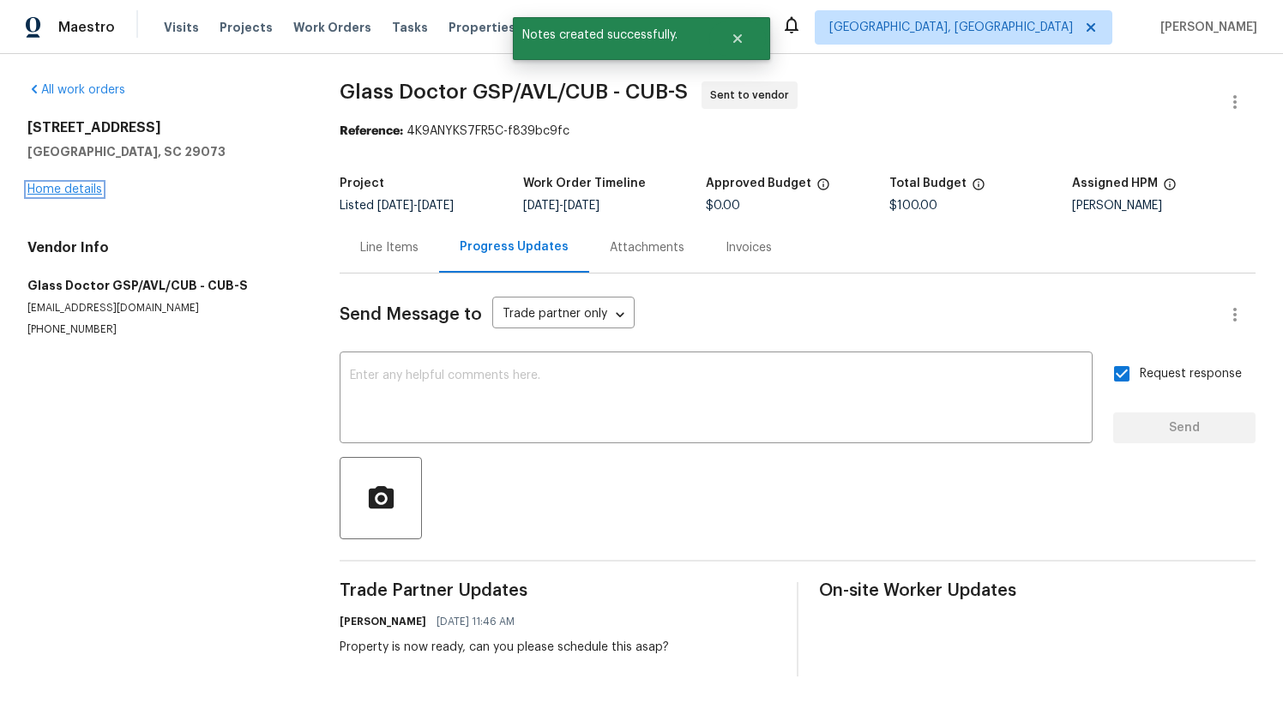
click at [47, 190] on link "Home details" at bounding box center [64, 190] width 75 height 12
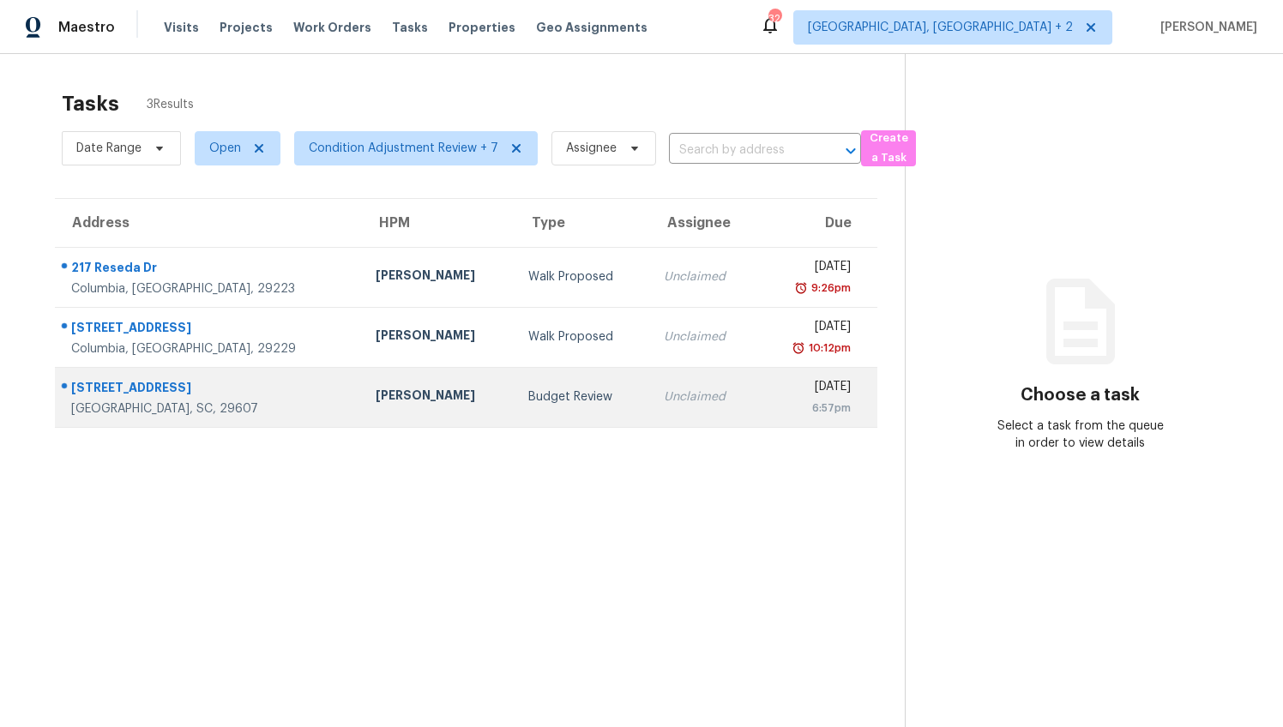
click at [399, 404] on td "William Bynum" at bounding box center [438, 397] width 153 height 60
